Goal: Task Accomplishment & Management: Complete application form

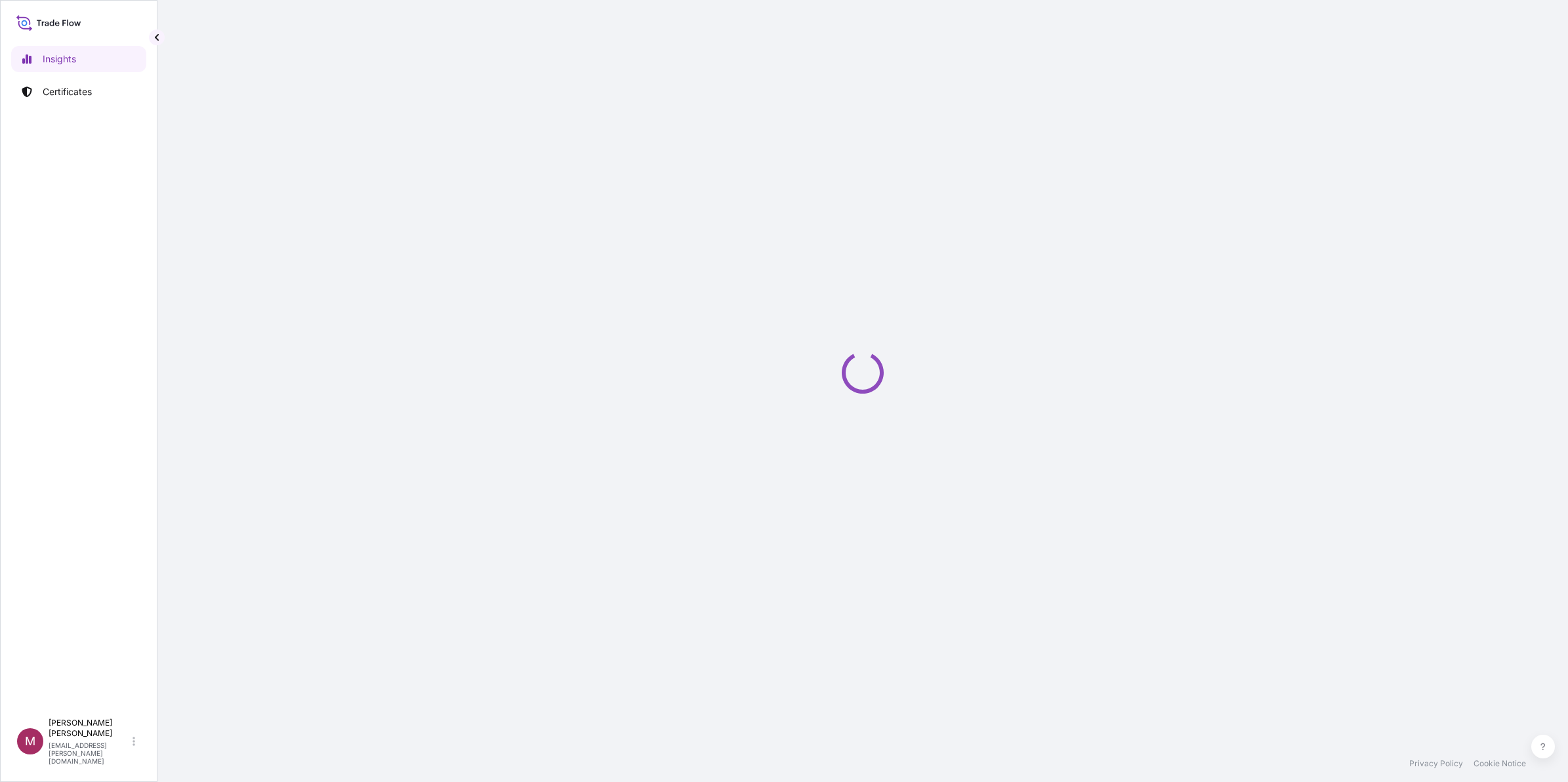
select select "2025"
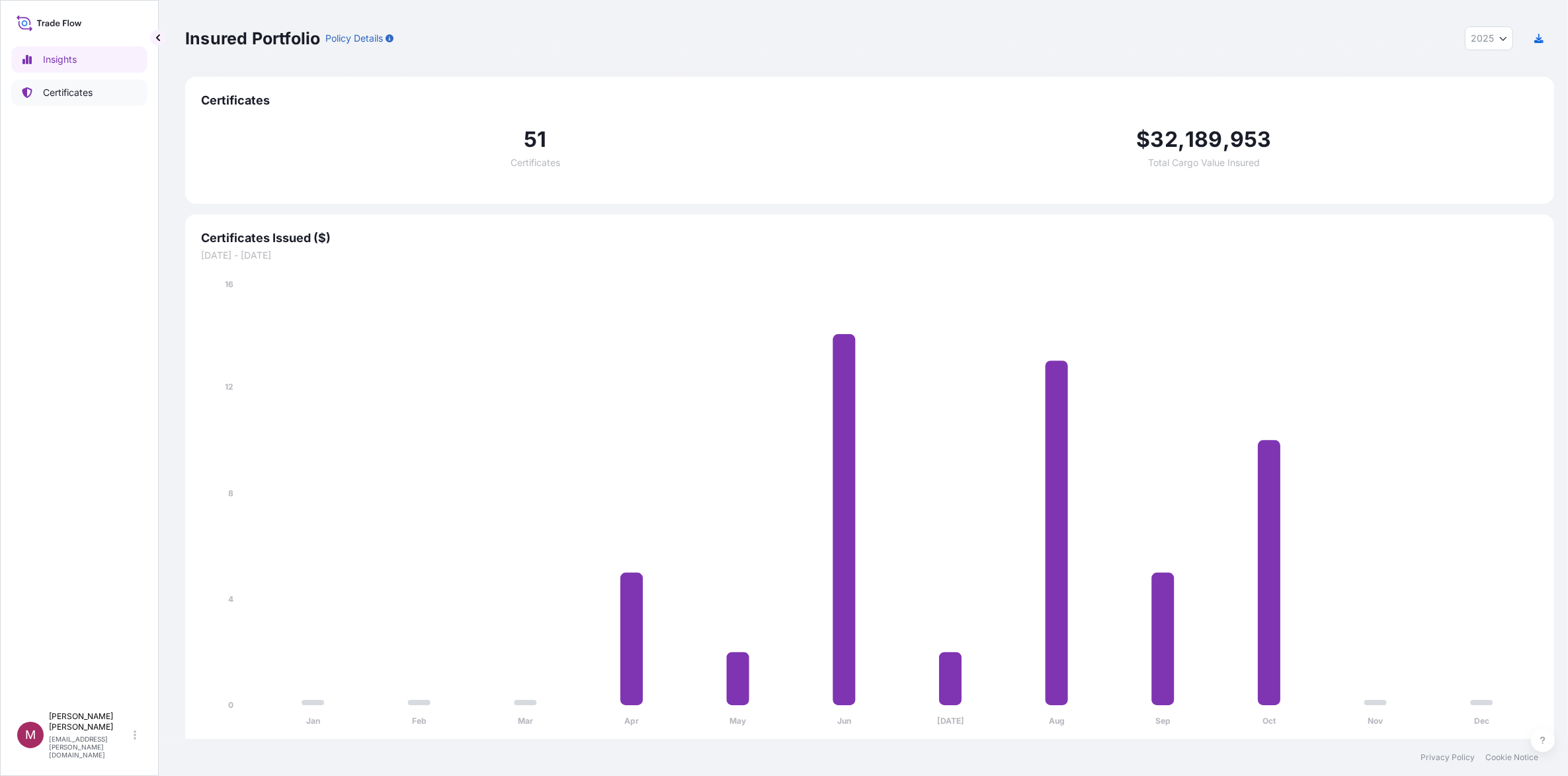
click at [80, 91] on p "Certificates" at bounding box center [68, 93] width 50 height 14
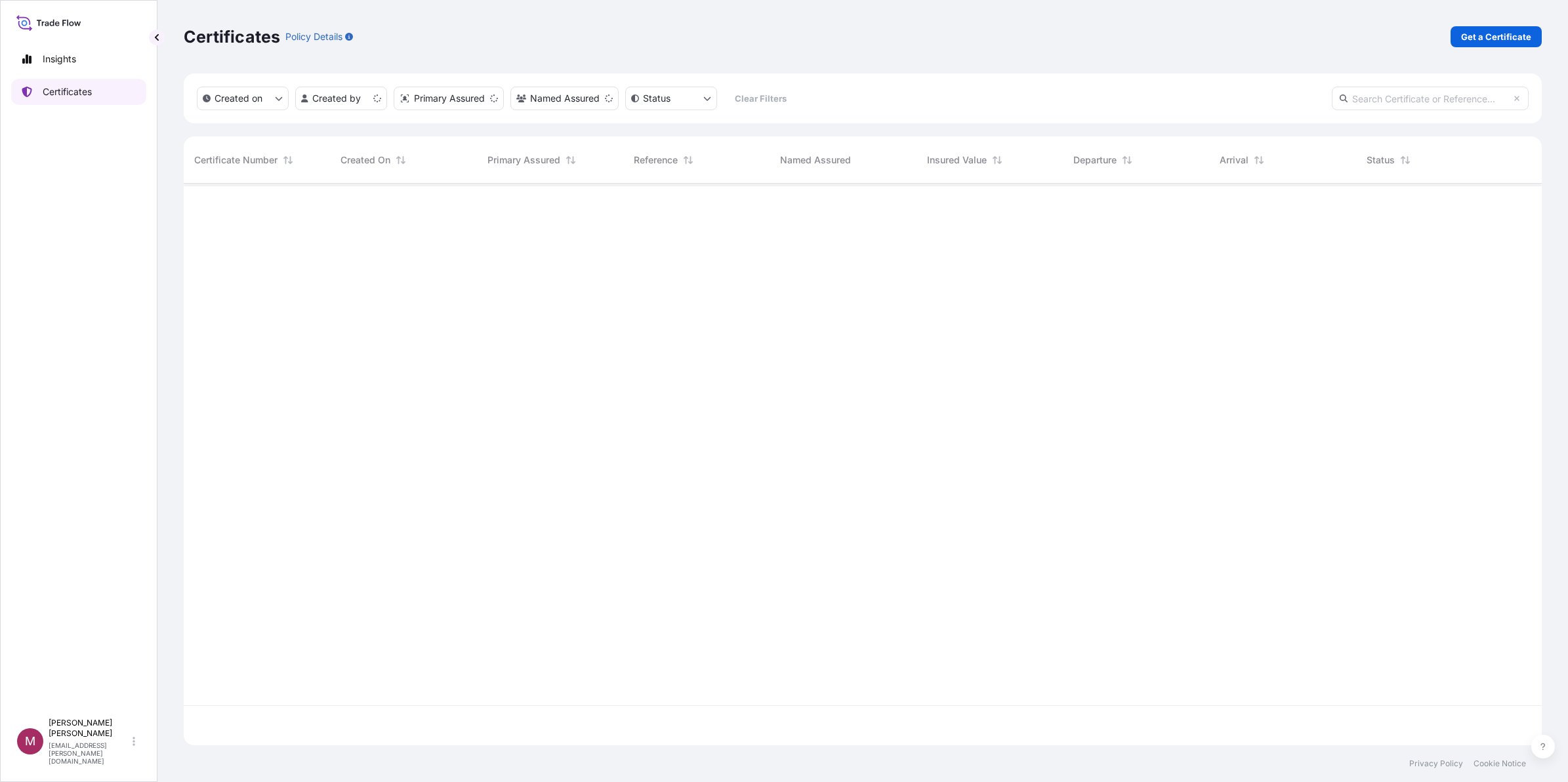
scroll to position [556, 1346]
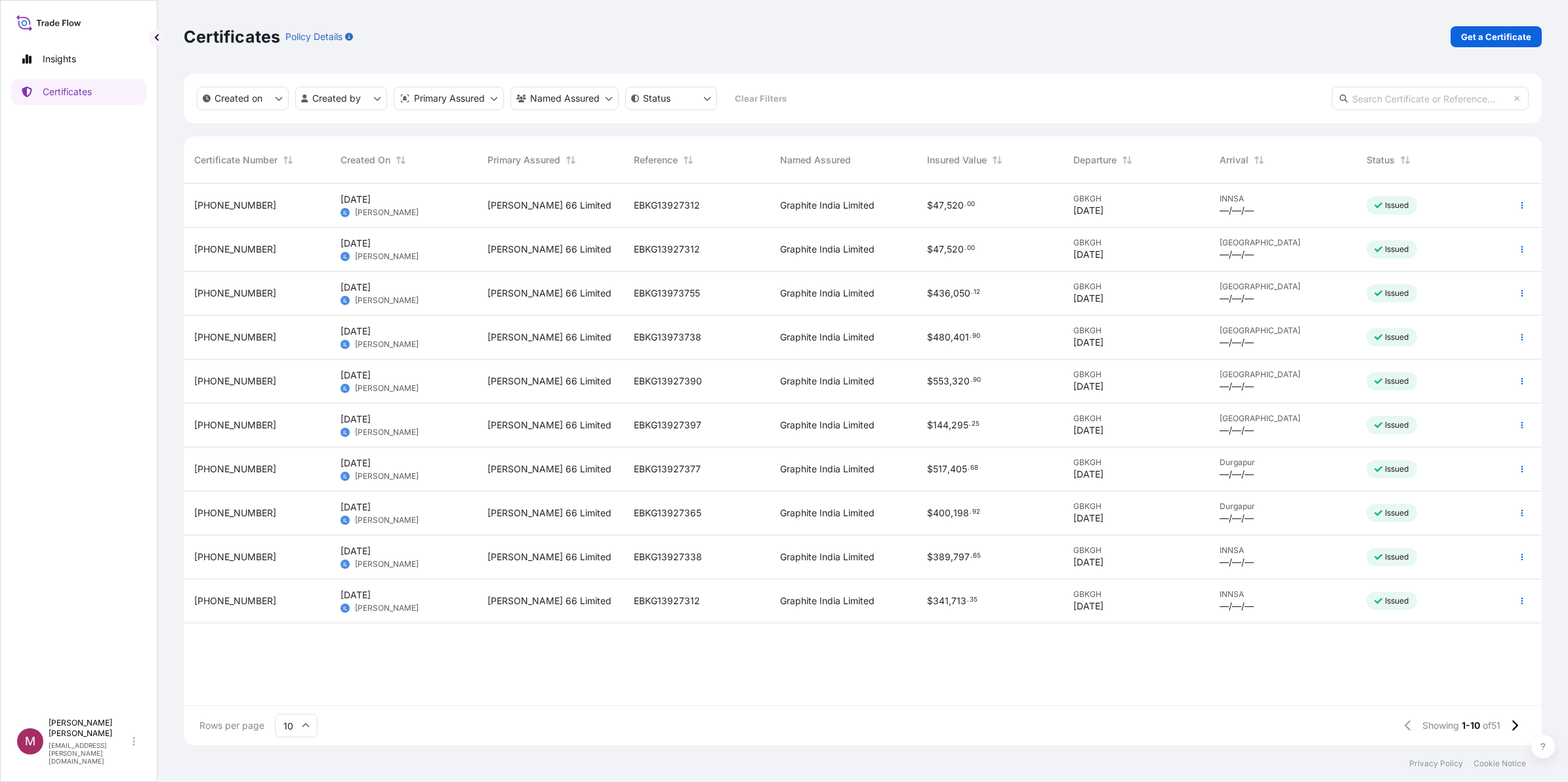
click at [50, 24] on icon at bounding box center [51, 23] width 4 height 7
click at [1496, 38] on p "Get a Certificate" at bounding box center [1497, 37] width 71 height 13
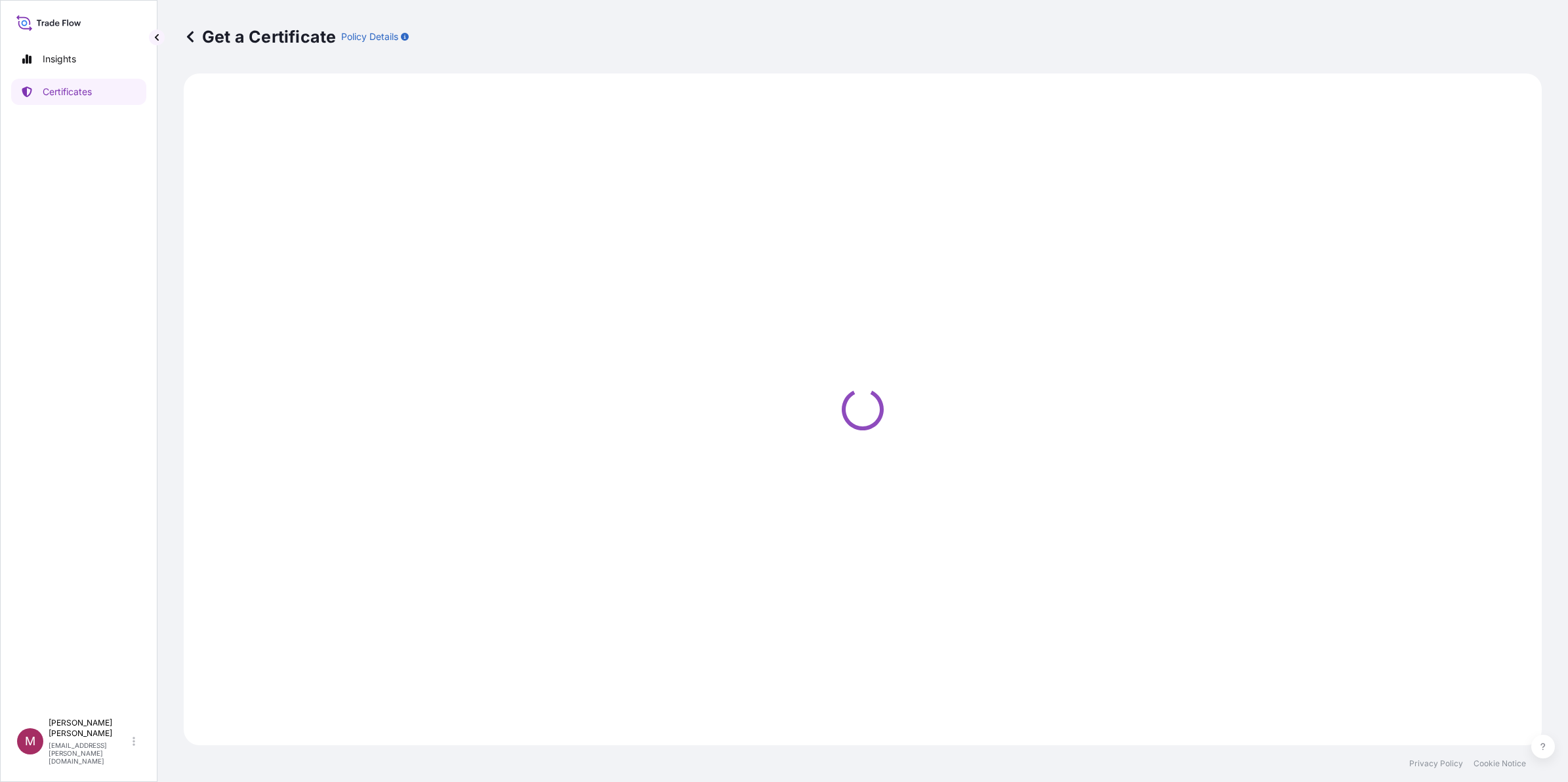
select select "Barge"
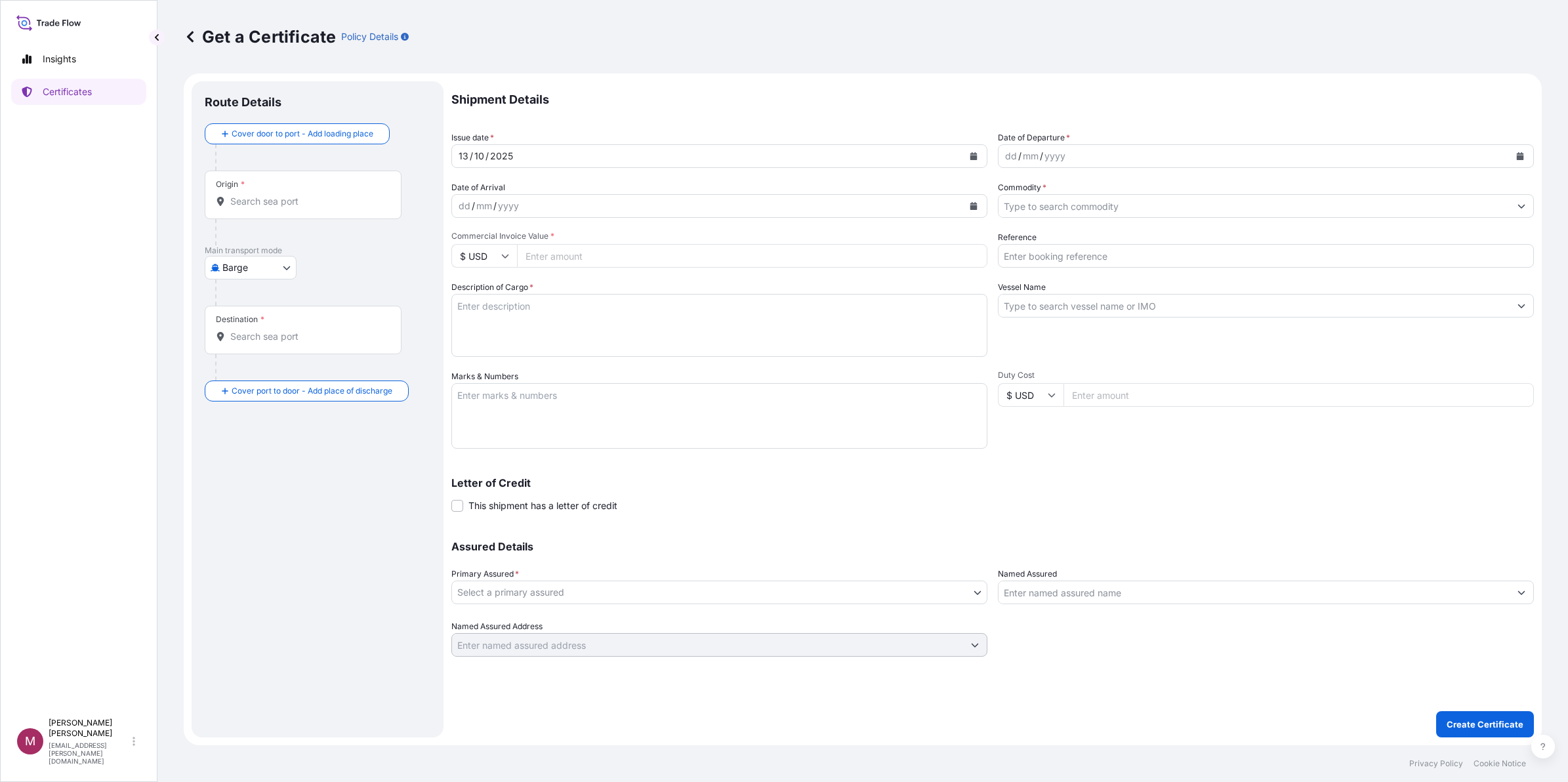
click at [531, 146] on div "[DATE]" at bounding box center [708, 156] width 511 height 23
click at [546, 211] on div "dd / mm / yyyy" at bounding box center [708, 206] width 511 height 23
click at [1141, 154] on div "dd / mm / yyyy" at bounding box center [1254, 156] width 511 height 23
click at [1521, 152] on icon "Calendar" at bounding box center [1520, 155] width 8 height 8
click at [1120, 287] on div "17" at bounding box center [1121, 291] width 24 height 23
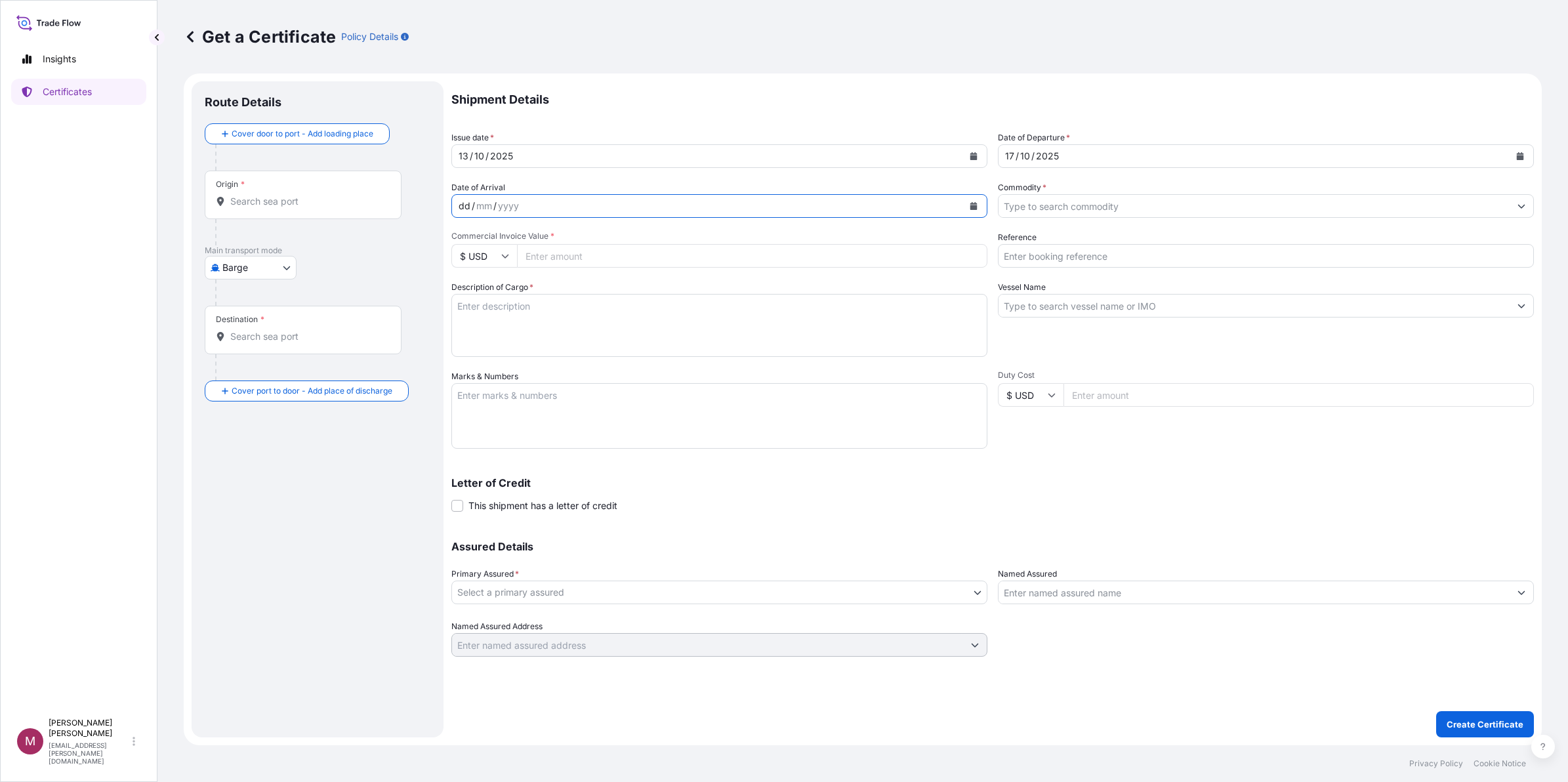
click at [669, 211] on div "dd / mm / yyyy" at bounding box center [708, 206] width 511 height 23
click at [970, 203] on icon "Calendar" at bounding box center [973, 206] width 8 height 8
click at [618, 246] on icon "Next" at bounding box center [619, 243] width 4 height 7
click at [473, 340] on div "10" at bounding box center [474, 341] width 24 height 23
click at [1183, 211] on input "Commodity *" at bounding box center [1254, 206] width 511 height 23
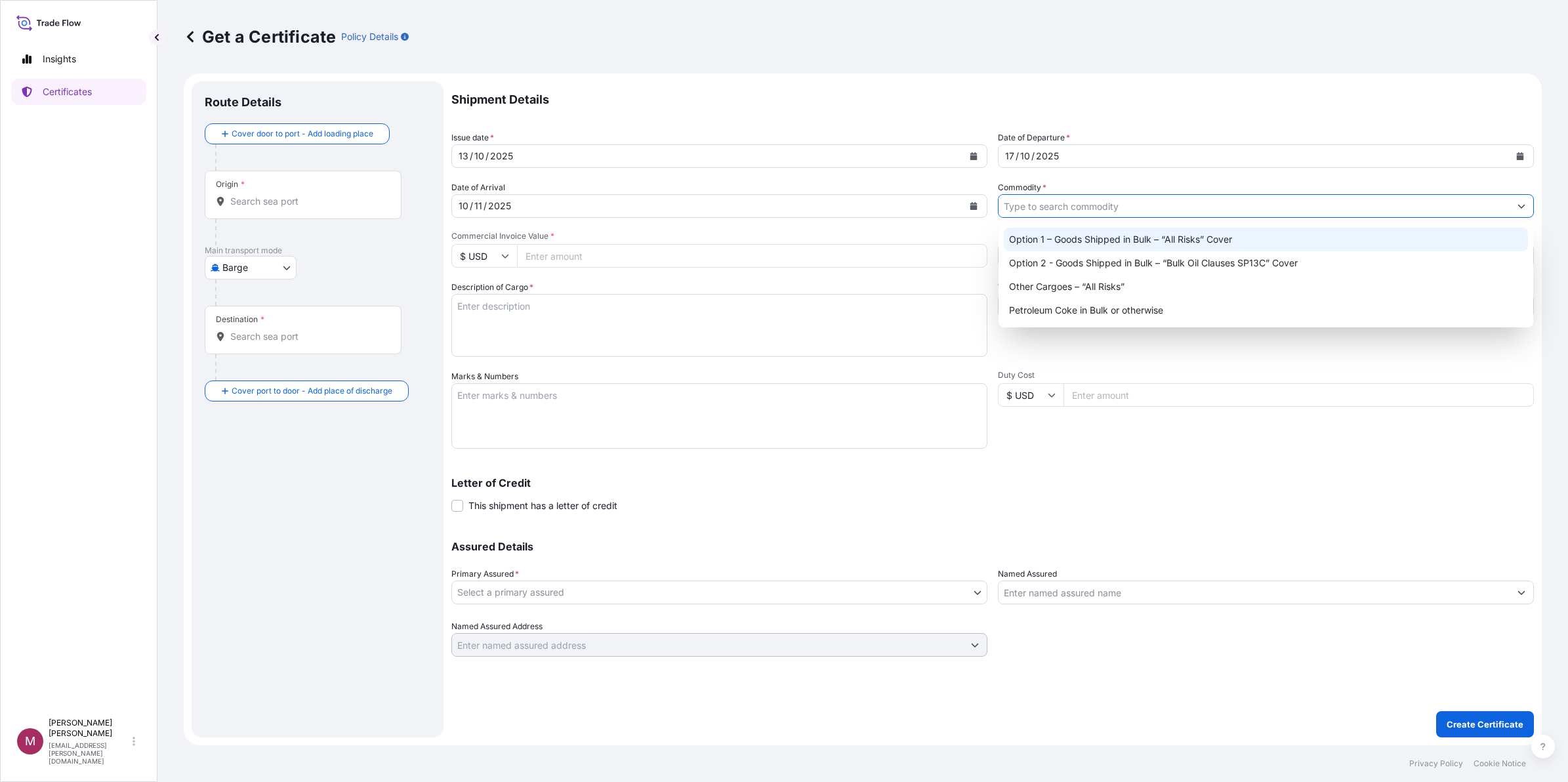
click at [1191, 246] on div "Option 1 – Goods Shipped in Bulk – “All Risks” Cover" at bounding box center [1266, 239] width 525 height 23
type input "Option 1 – Goods Shipped in Bulk – “All Risks” Cover"
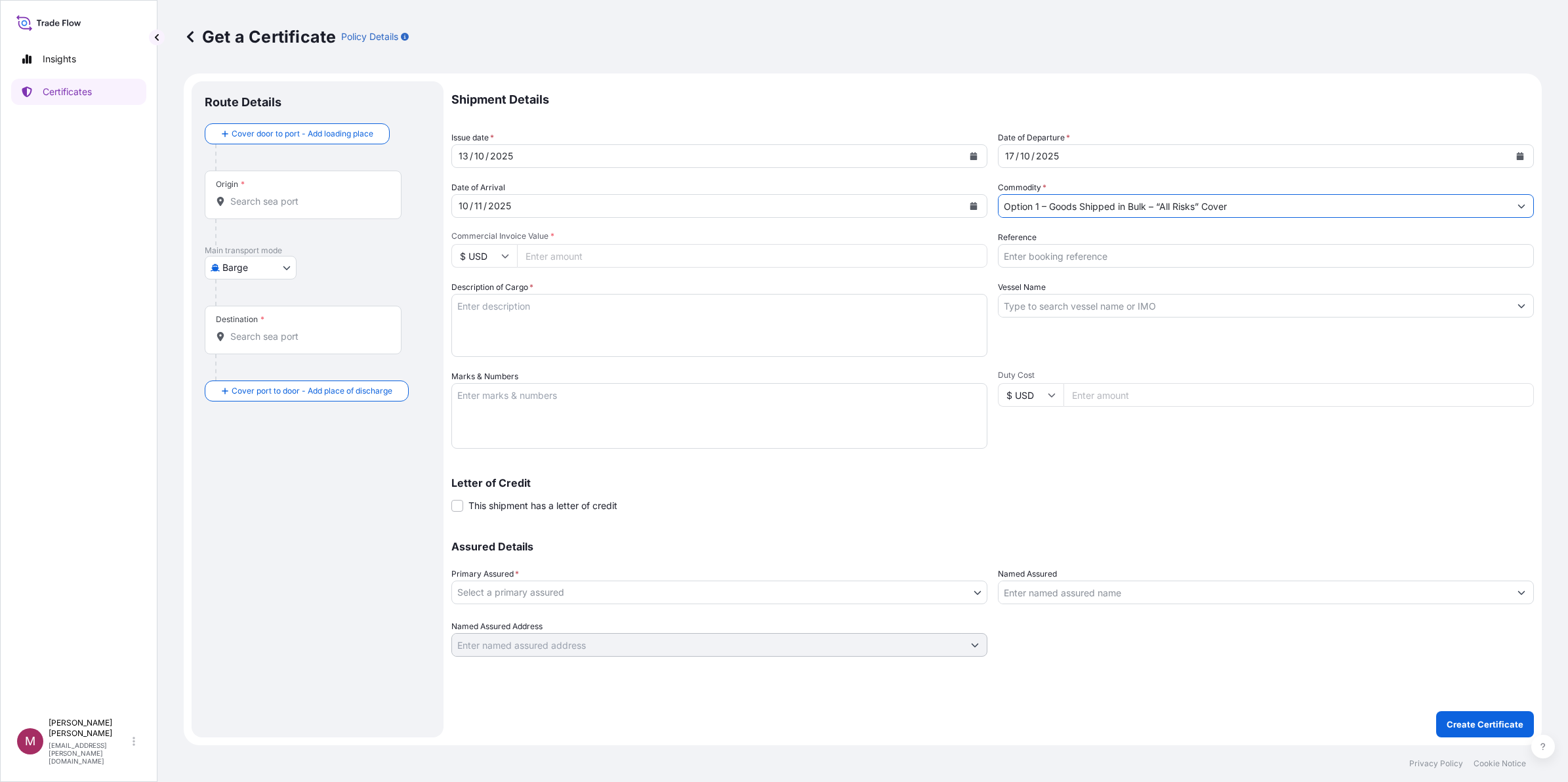
click at [693, 322] on textarea "Description of Cargo *" at bounding box center [719, 325] width 536 height 63
type textarea "Refridgerated Propane"
click at [538, 251] on input "Commercial Invoice Value *" at bounding box center [752, 256] width 470 height 23
type input "24790000"
click at [1138, 345] on div "Vessel Name" at bounding box center [1266, 319] width 536 height 76
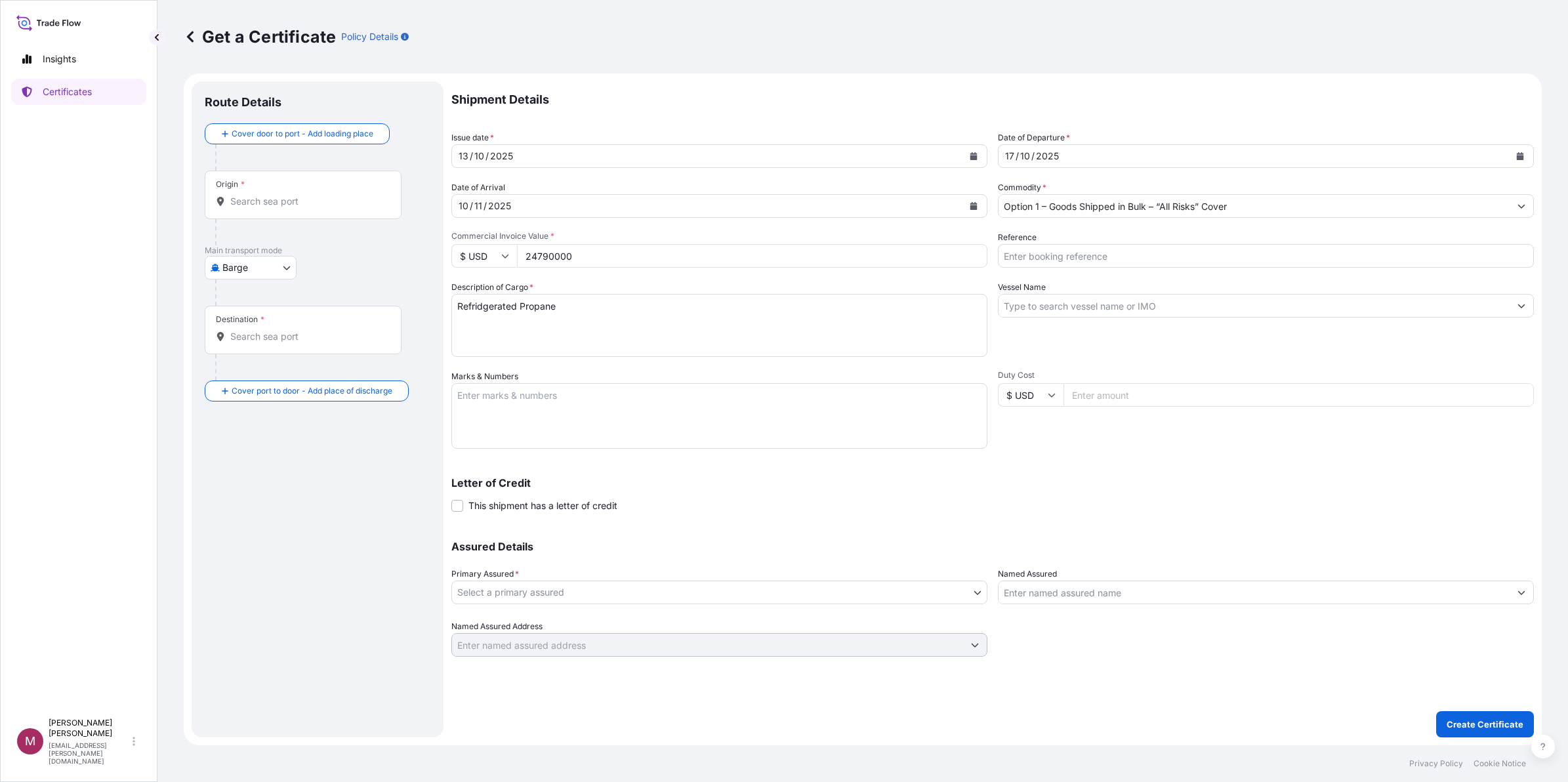
click at [553, 257] on input "24790000" at bounding box center [752, 256] width 470 height 23
click at [582, 281] on div "Description of Cargo * Refridgerated Propane" at bounding box center [719, 319] width 536 height 76
click at [655, 588] on body "Insights Certificates M [PERSON_NAME] [PERSON_NAME][EMAIL_ADDRESS][PERSON_NAME]…" at bounding box center [784, 391] width 1568 height 782
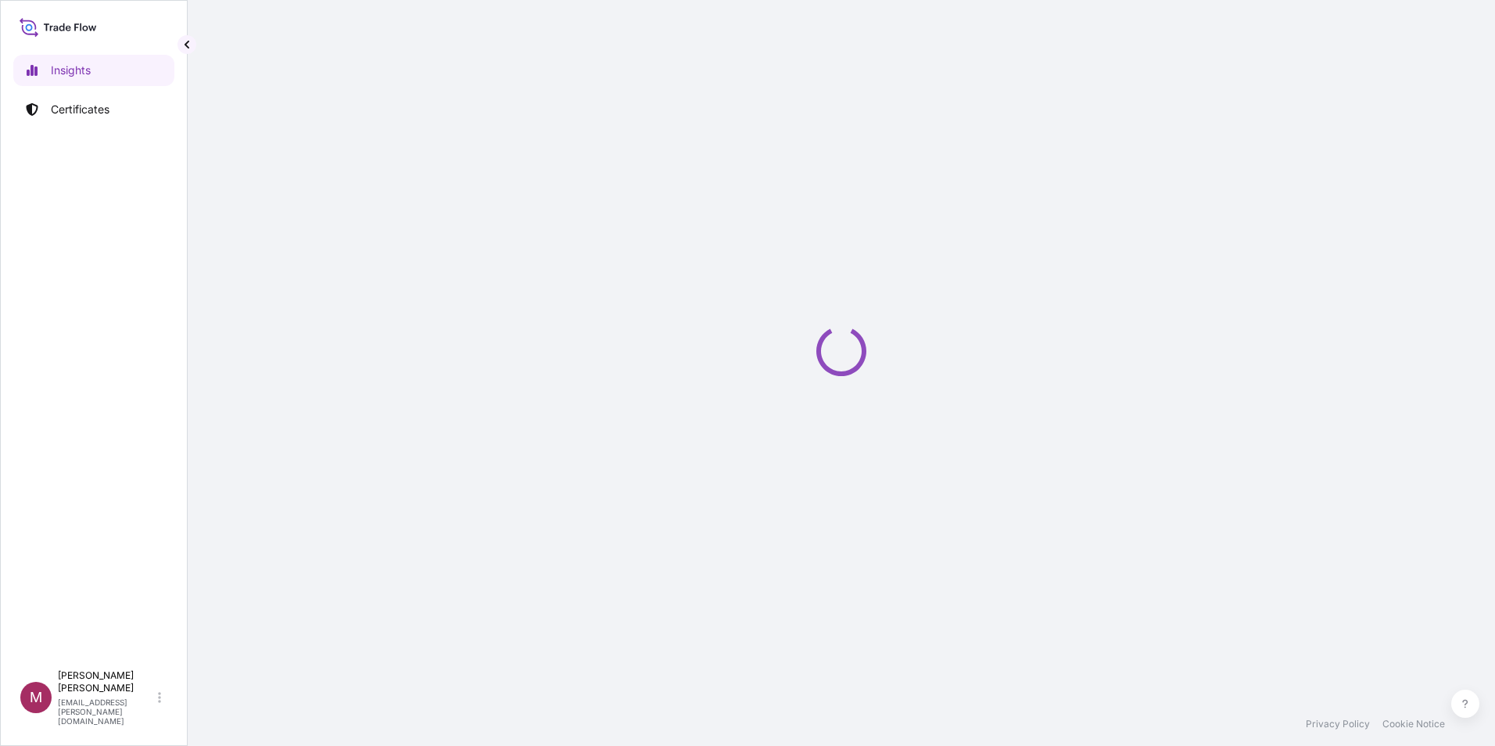
select select "2025"
